Goal: Browse casually

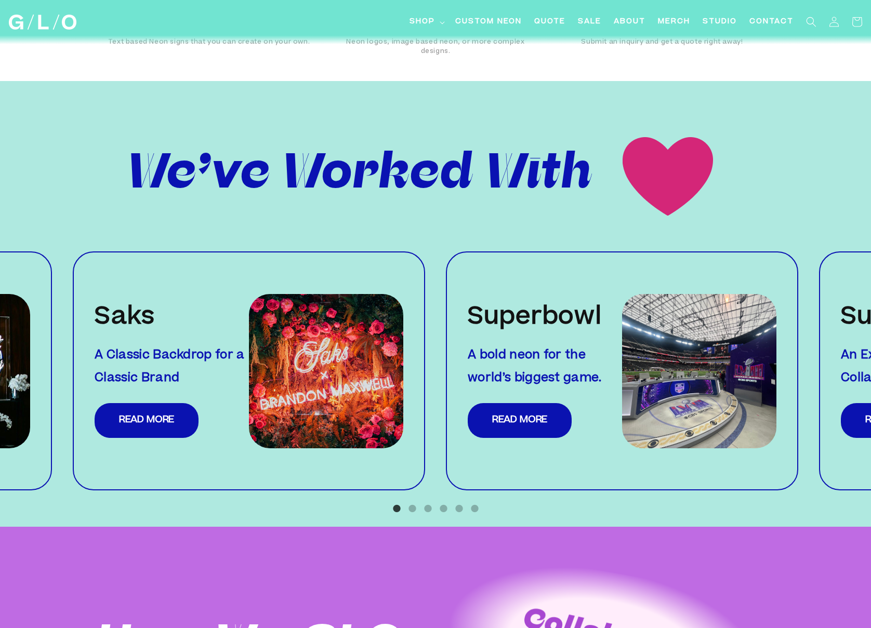
scroll to position [1099, 0]
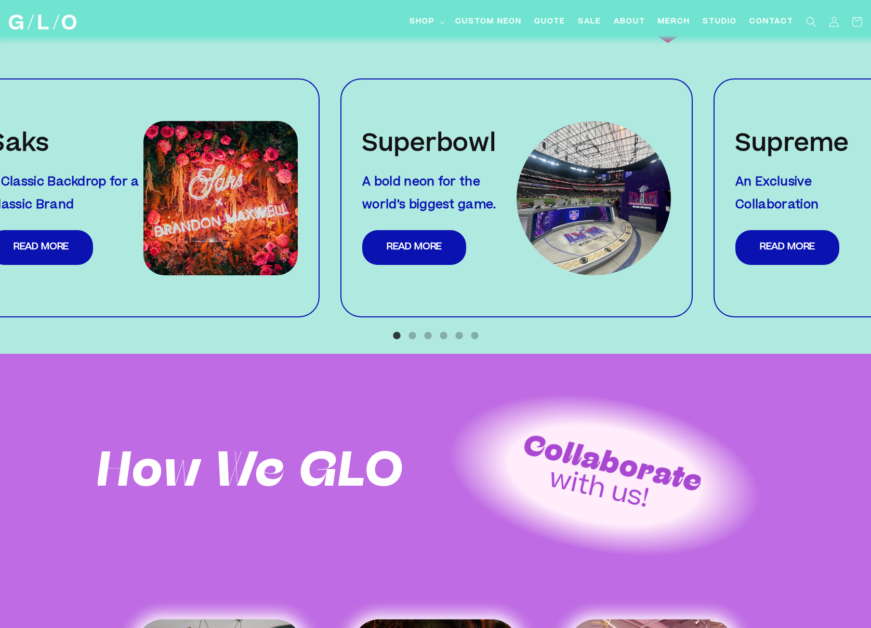
drag, startPoint x: 784, startPoint y: 192, endPoint x: 637, endPoint y: 193, distance: 147.1
click at [674, 196] on div "Superbowl A bold neon for the world’s biggest game. Read More" at bounding box center [516, 197] width 352 height 239
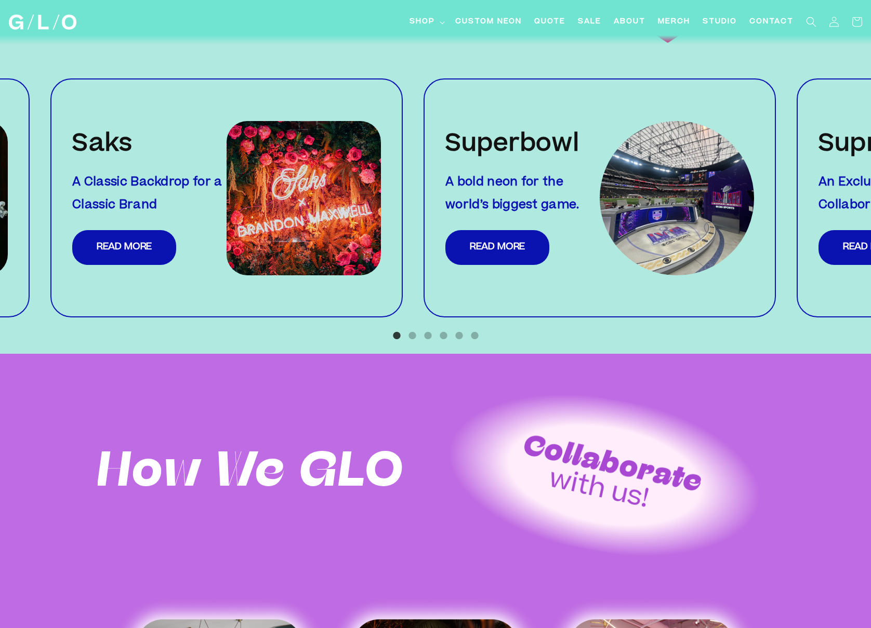
drag, startPoint x: 803, startPoint y: 249, endPoint x: 421, endPoint y: 248, distance: 382.5
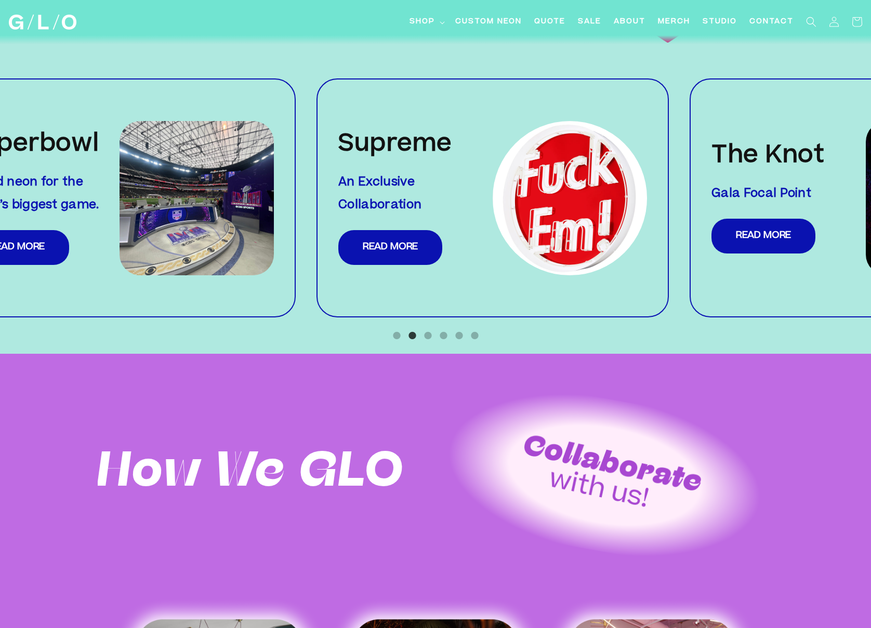
drag, startPoint x: 780, startPoint y: 270, endPoint x: 345, endPoint y: 267, distance: 435.0
click at [433, 273] on div "Supreme An Exclusive Collaboration Read More" at bounding box center [492, 197] width 352 height 239
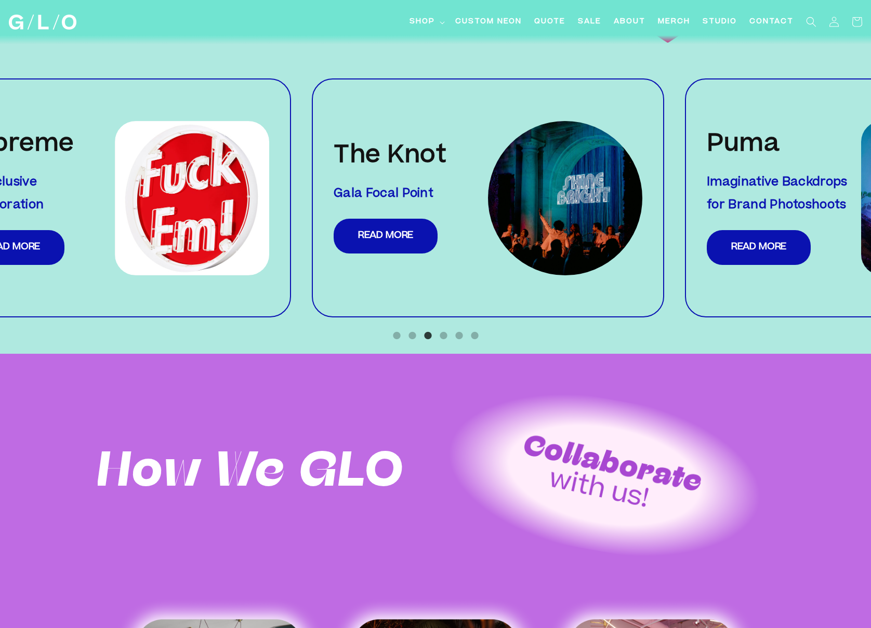
drag, startPoint x: 754, startPoint y: 291, endPoint x: 313, endPoint y: 263, distance: 441.6
click at [380, 274] on div "The Knot Gala Focal Point Read More" at bounding box center [488, 197] width 352 height 239
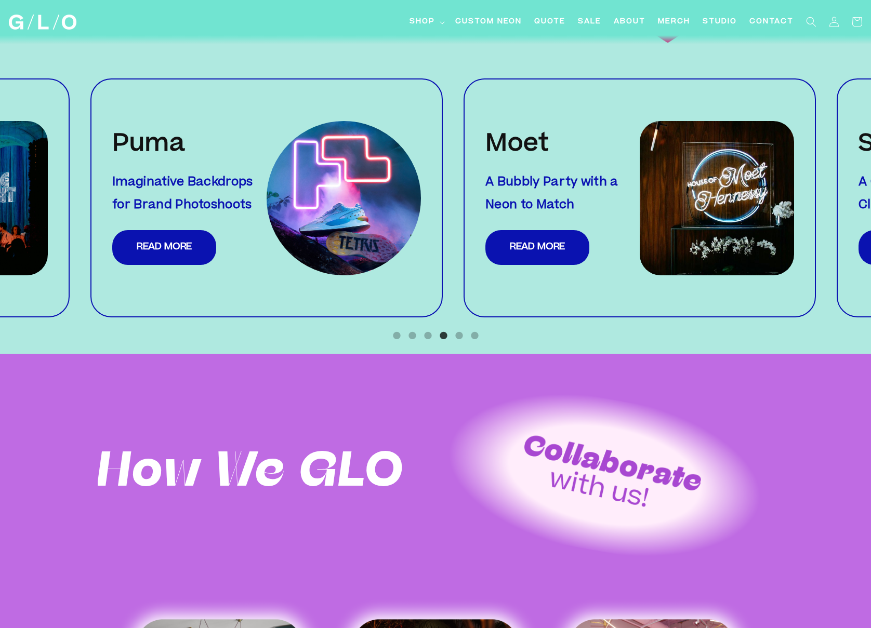
drag, startPoint x: 697, startPoint y: 265, endPoint x: 243, endPoint y: 256, distance: 454.8
click at [284, 265] on div "Puma Imaginative Backdrops for Brand Photoshoots Read More" at bounding box center [266, 197] width 352 height 239
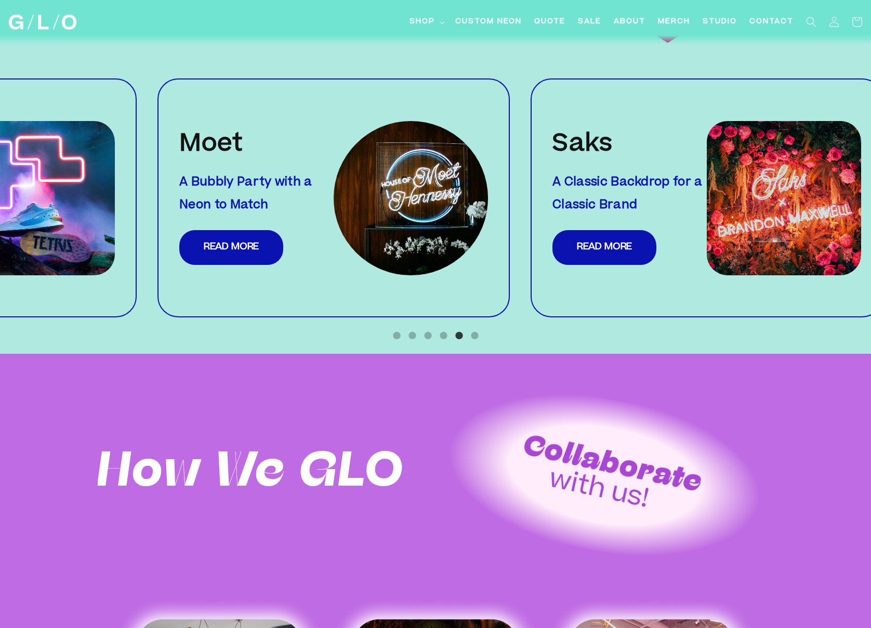
drag, startPoint x: 683, startPoint y: 276, endPoint x: 259, endPoint y: 252, distance: 424.8
click at [366, 272] on div "Moet A Bubbly Party with a Neon to Match Read More" at bounding box center [333, 197] width 352 height 239
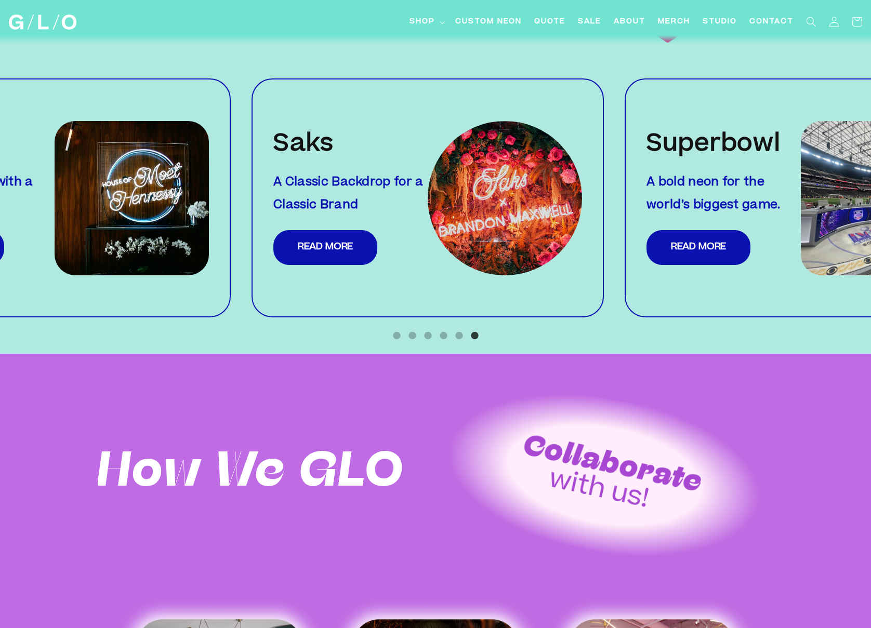
drag, startPoint x: 590, startPoint y: 255, endPoint x: 229, endPoint y: 256, distance: 360.7
click at [281, 248] on div "Saks A Classic Backdrop for a Classic Brand Read More" at bounding box center [428, 197] width 352 height 239
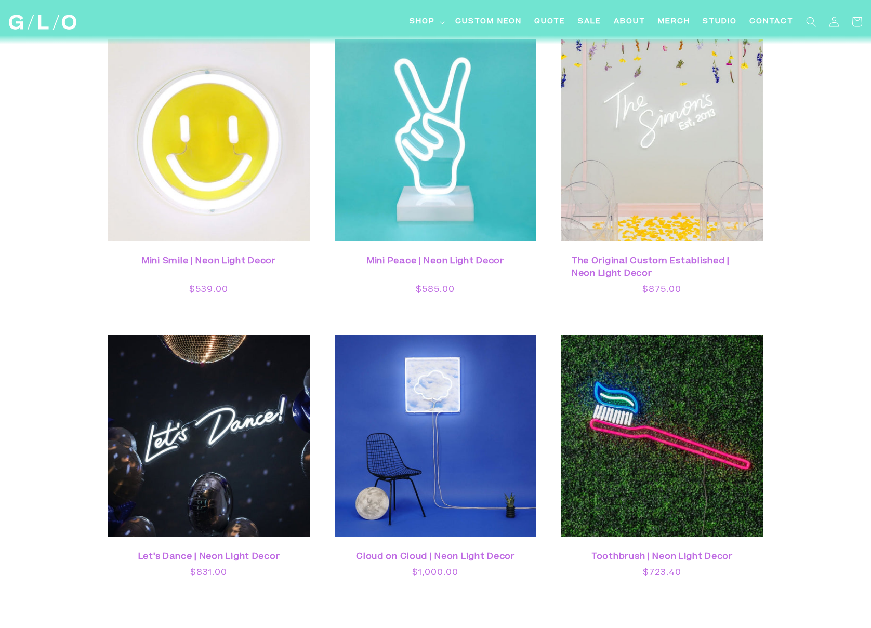
scroll to position [2758, 0]
